Goal: Navigation & Orientation: Go to known website

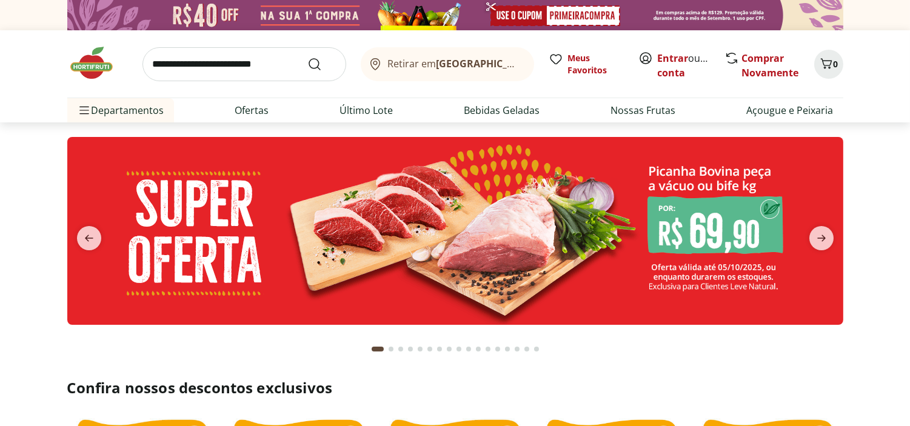
click at [99, 63] on img at bounding box center [97, 63] width 61 height 36
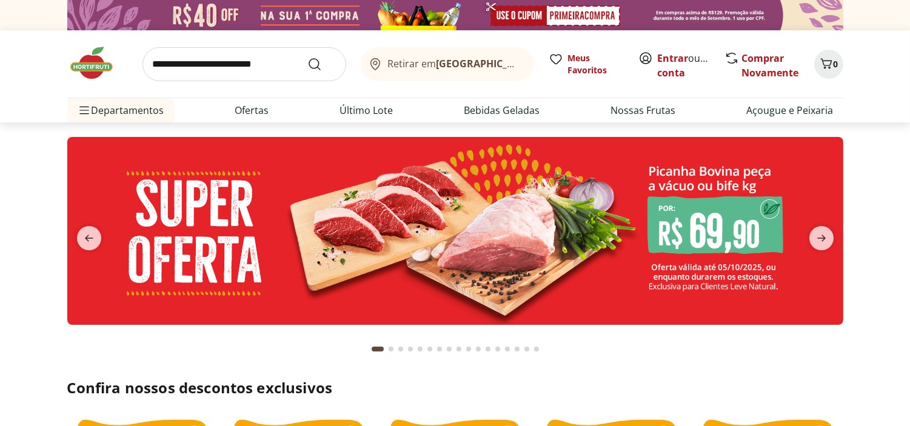
click at [99, 63] on img at bounding box center [97, 63] width 61 height 36
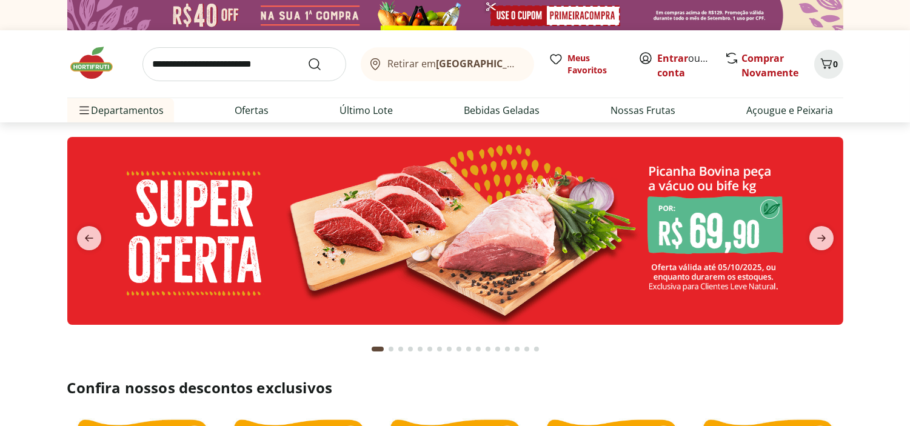
click at [99, 63] on img at bounding box center [97, 63] width 61 height 36
